Goal: Information Seeking & Learning: Learn about a topic

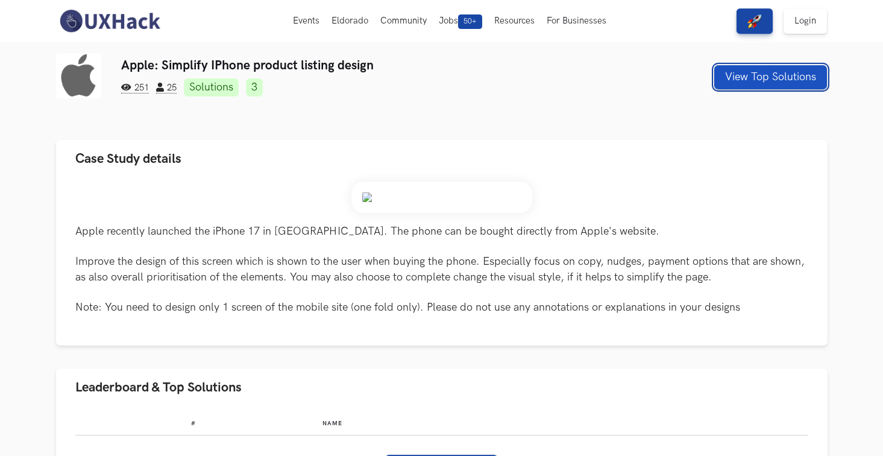
click at [779, 77] on button "View Top Solutions" at bounding box center [770, 77] width 113 height 24
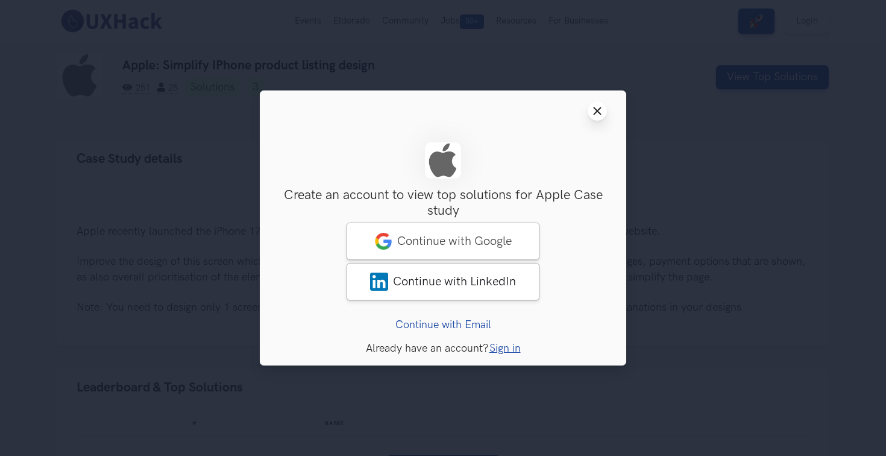
click at [597, 105] on button "Close modal window" at bounding box center [597, 110] width 19 height 19
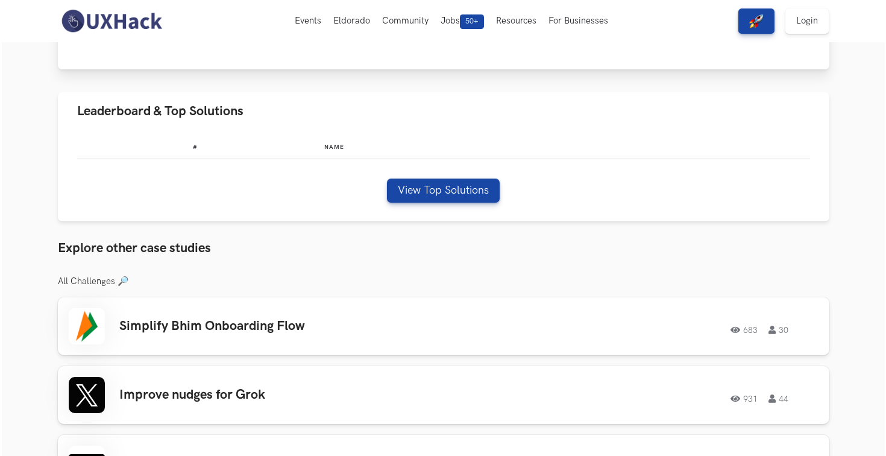
scroll to position [239, 0]
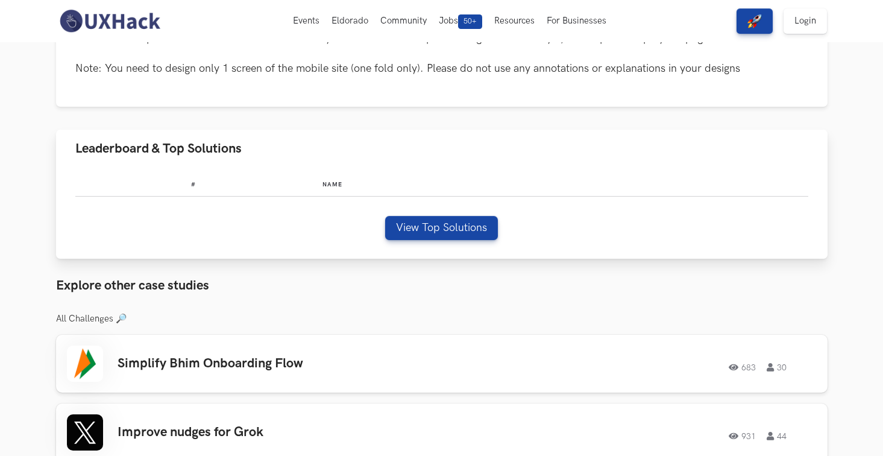
click at [442, 242] on div "# Name View Top Solutions" at bounding box center [442, 214] width 772 height 92
click at [434, 232] on button "View Top Solutions" at bounding box center [441, 228] width 113 height 24
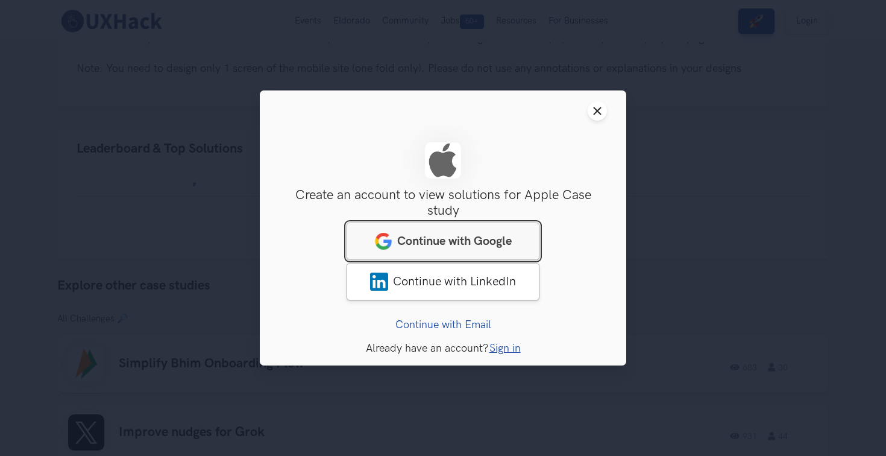
click at [438, 253] on link "Continue with Google" at bounding box center [443, 240] width 193 height 37
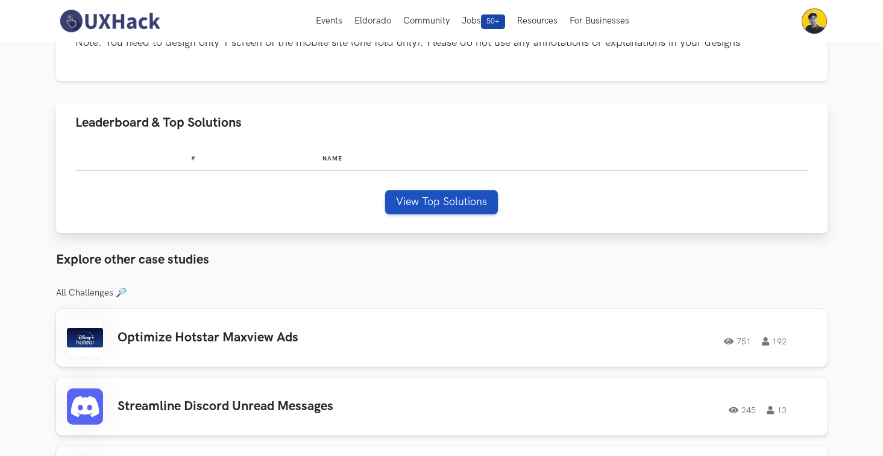
scroll to position [274, 0]
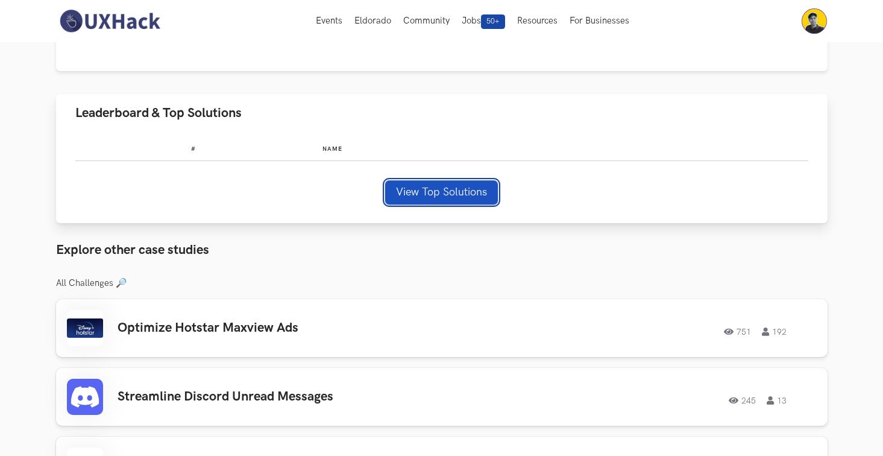
click at [435, 191] on button "View Top Solutions" at bounding box center [441, 192] width 113 height 24
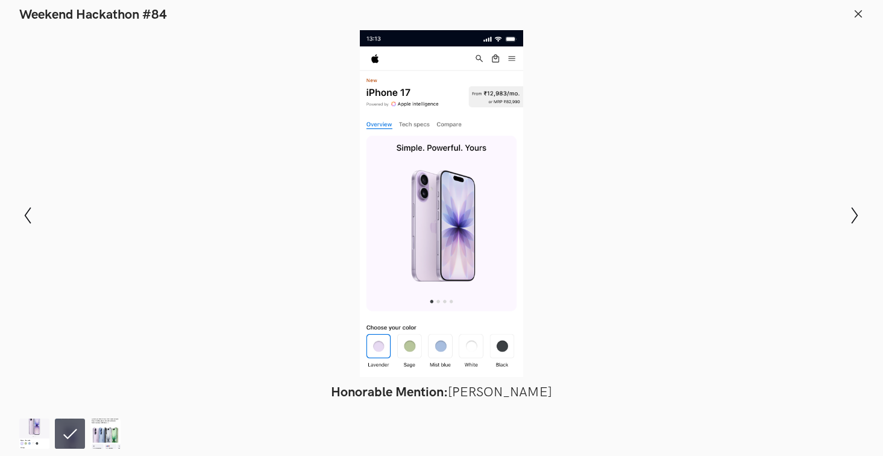
scroll to position [307, 0]
